Goal: Task Accomplishment & Management: Manage account settings

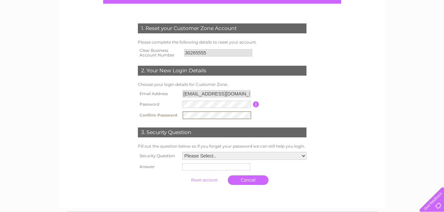
scroll to position [79, 0]
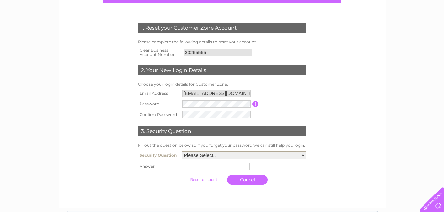
click at [258, 153] on select "Please Select.. In what town or city was your first job? In what town or city d…" at bounding box center [244, 155] width 125 height 9
select select "5"
click at [182, 151] on select "Please Select.. In what town or city was your first job? In what town or city d…" at bounding box center [244, 155] width 125 height 9
click at [222, 169] on input "text" at bounding box center [216, 166] width 69 height 8
type input "Rocky"
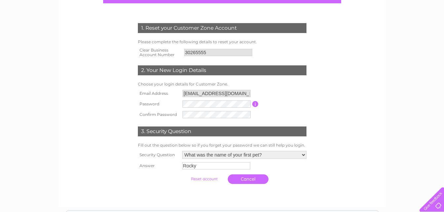
click at [199, 180] on input "submit" at bounding box center [204, 179] width 41 height 9
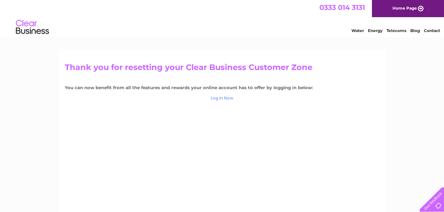
click at [231, 98] on link "Log in Now" at bounding box center [222, 98] width 23 height 5
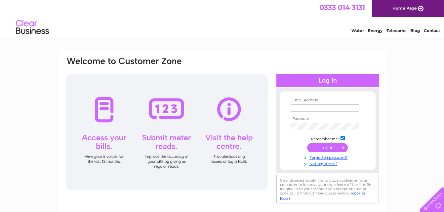
type input "[EMAIL_ADDRESS][DOMAIN_NAME]"
click at [325, 147] on input "submit" at bounding box center [327, 147] width 41 height 9
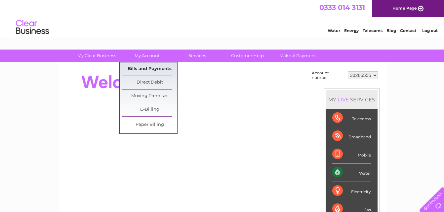
click at [154, 66] on link "Bills and Payments" at bounding box center [149, 69] width 55 height 13
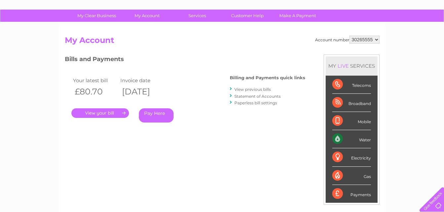
scroll to position [40, 0]
click at [260, 90] on link "View previous bills" at bounding box center [252, 89] width 36 height 5
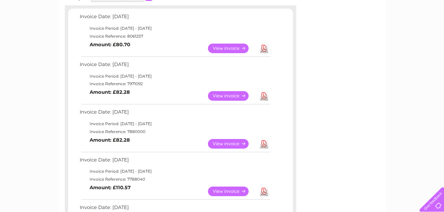
scroll to position [111, 0]
click at [243, 97] on link "View" at bounding box center [232, 97] width 49 height 10
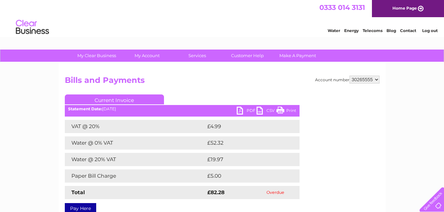
click at [281, 115] on link "Print" at bounding box center [286, 112] width 20 height 10
click at [251, 111] on link "PDF" at bounding box center [247, 112] width 20 height 10
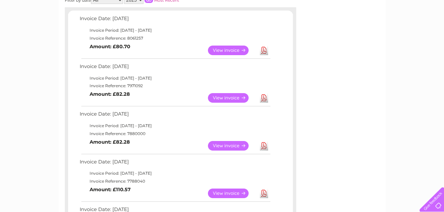
click at [265, 50] on link "Download" at bounding box center [264, 51] width 8 height 10
